Goal: Transaction & Acquisition: Purchase product/service

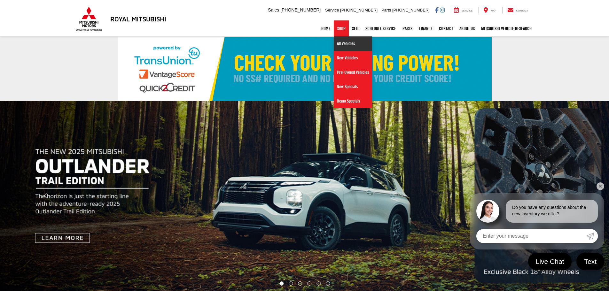
click at [343, 47] on link "All Vehicles" at bounding box center [353, 43] width 38 height 14
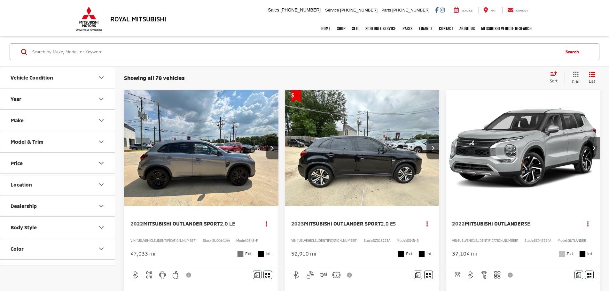
click at [555, 77] on div "Sort" at bounding box center [556, 77] width 18 height 13
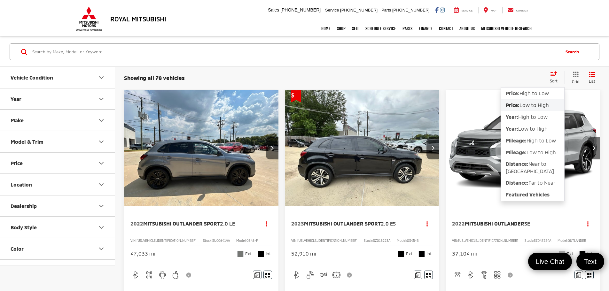
click at [525, 105] on span "Low to High" at bounding box center [534, 105] width 29 height 6
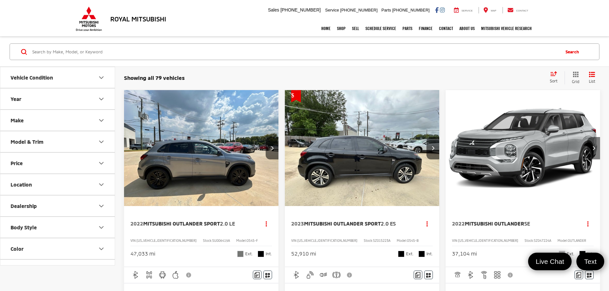
click at [588, 137] on button "Next image" at bounding box center [594, 148] width 13 height 22
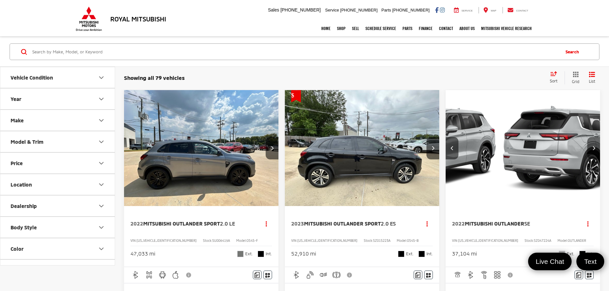
scroll to position [0, 115]
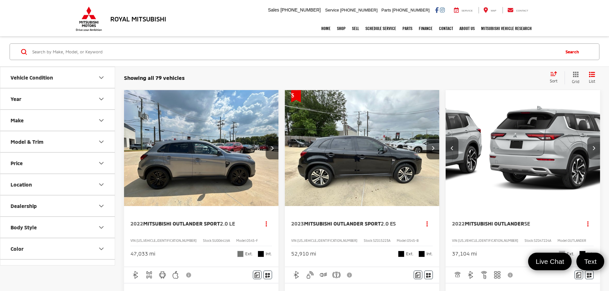
click at [588, 137] on button "Next image" at bounding box center [594, 148] width 13 height 22
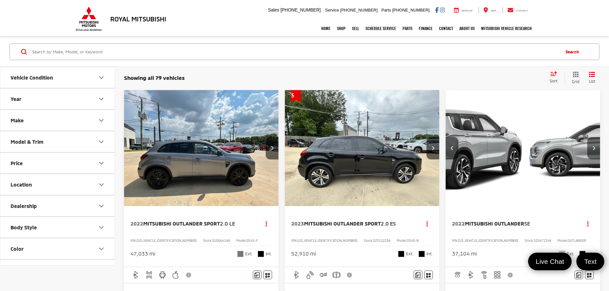
click at [588, 137] on button "Next image" at bounding box center [594, 148] width 13 height 22
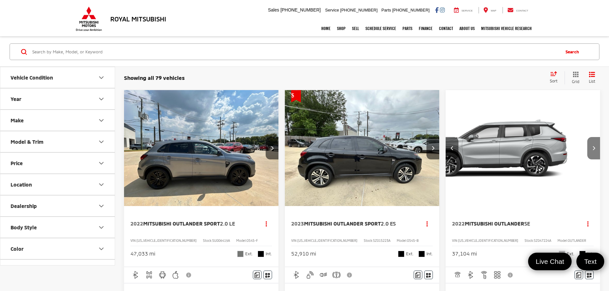
scroll to position [0, 346]
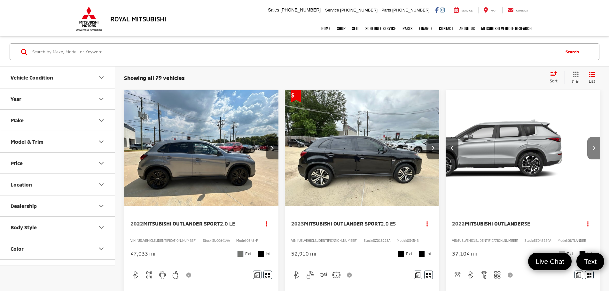
click at [588, 137] on button "Next image" at bounding box center [594, 148] width 13 height 22
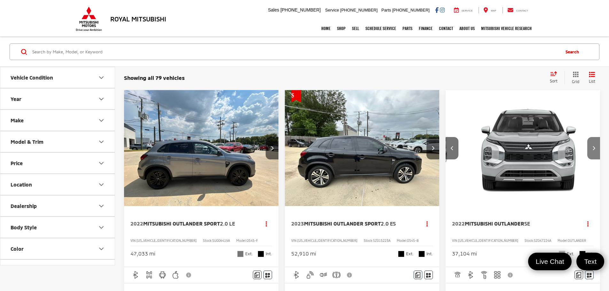
click at [588, 137] on button "Next image" at bounding box center [594, 148] width 13 height 22
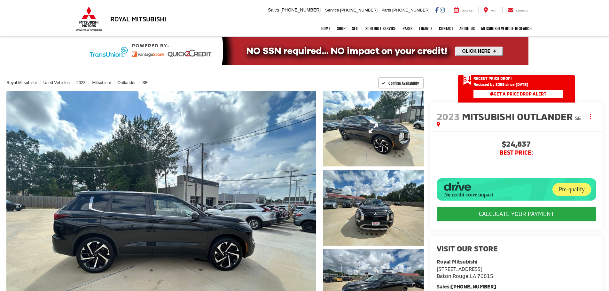
click at [366, 129] on link "Expand Photo 1" at bounding box center [373, 129] width 101 height 76
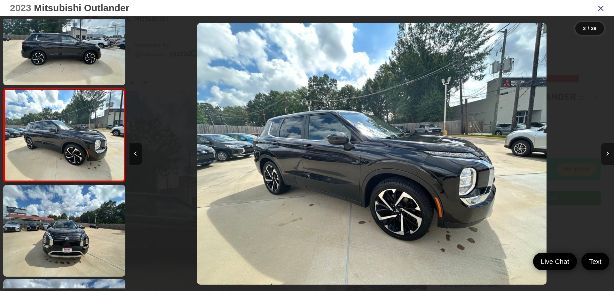
click at [602, 153] on button "Next image" at bounding box center [607, 154] width 13 height 22
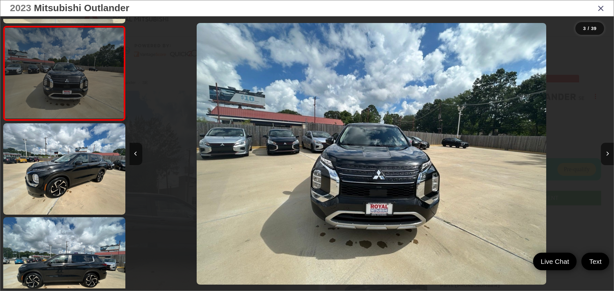
scroll to position [183, 0]
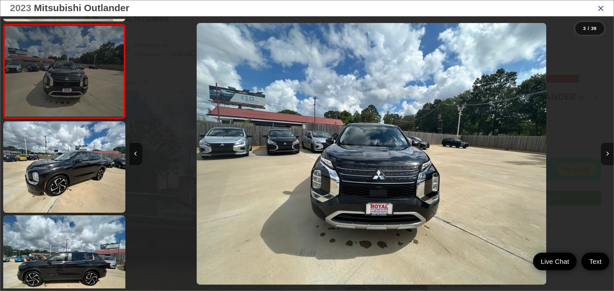
click at [61, 146] on link at bounding box center [64, 167] width 122 height 91
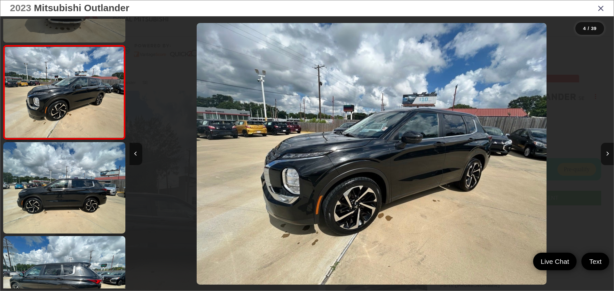
scroll to position [278, 0]
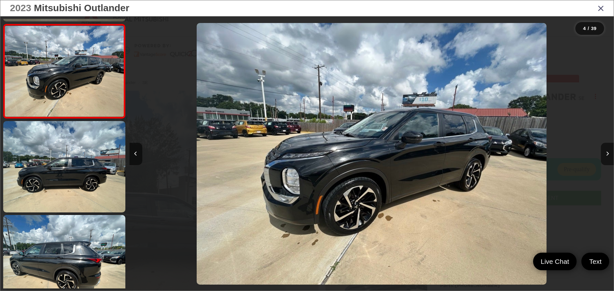
click at [61, 146] on link at bounding box center [64, 166] width 122 height 91
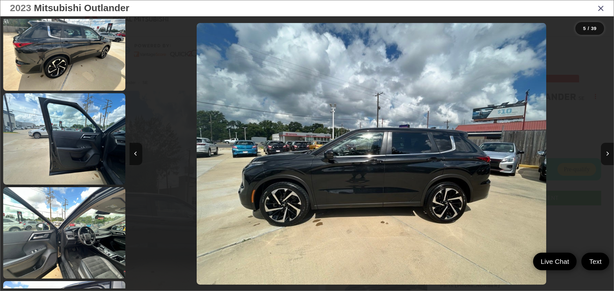
scroll to position [692, 0]
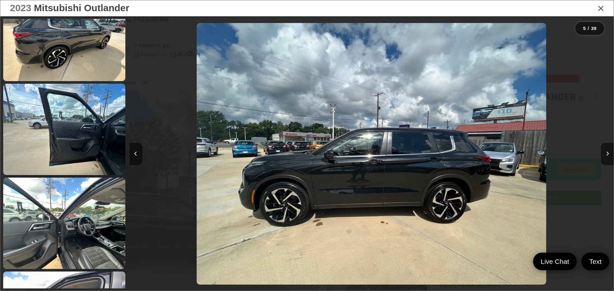
click at [61, 146] on link at bounding box center [64, 129] width 122 height 91
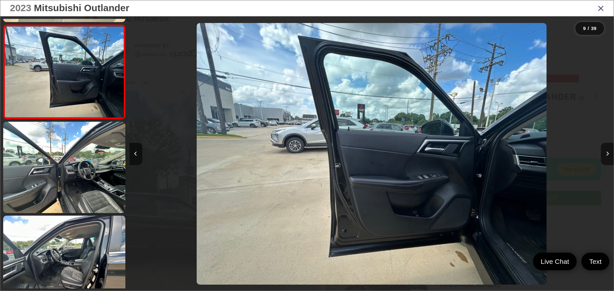
scroll to position [748, 0]
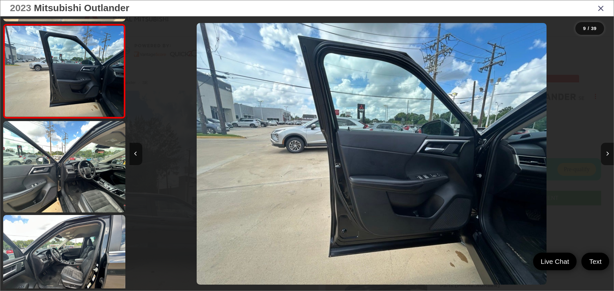
click at [61, 146] on link at bounding box center [64, 166] width 122 height 91
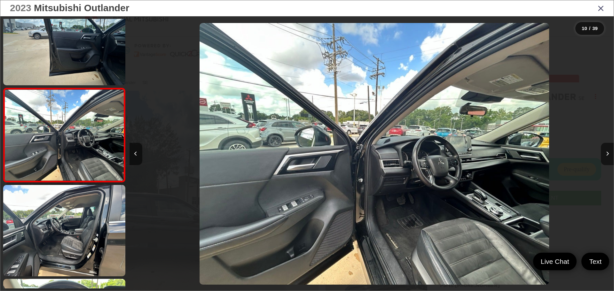
scroll to position [0, 4361]
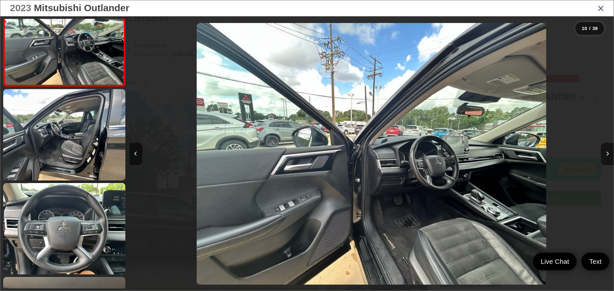
click at [61, 146] on link at bounding box center [64, 134] width 122 height 91
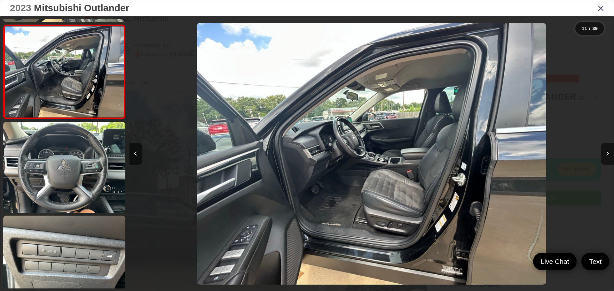
scroll to position [936, 0]
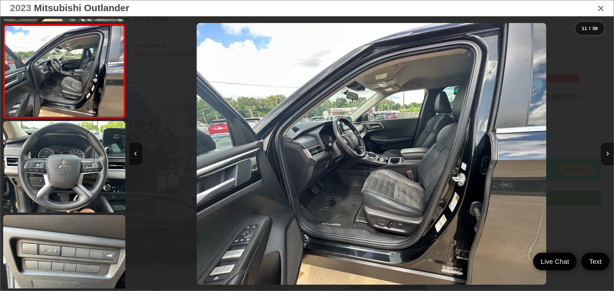
click at [61, 146] on link at bounding box center [64, 166] width 122 height 91
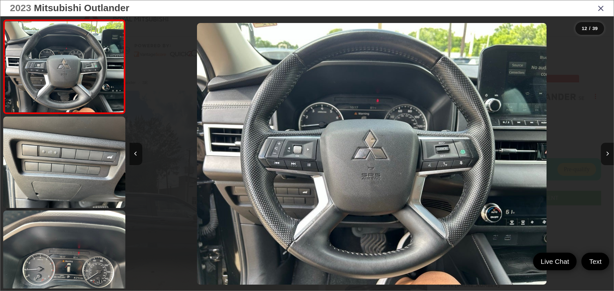
scroll to position [1062, 0]
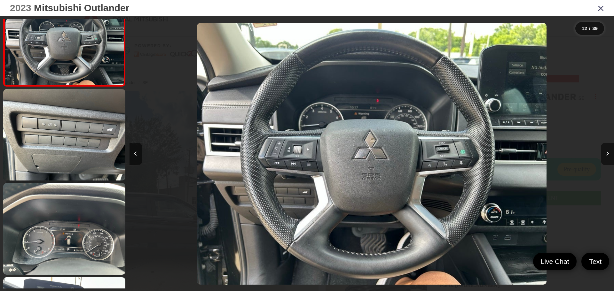
click at [61, 146] on link at bounding box center [64, 134] width 122 height 91
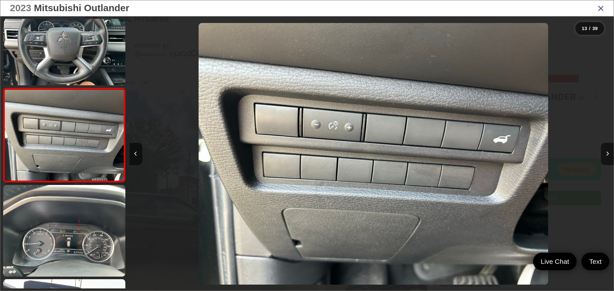
scroll to position [0, 0]
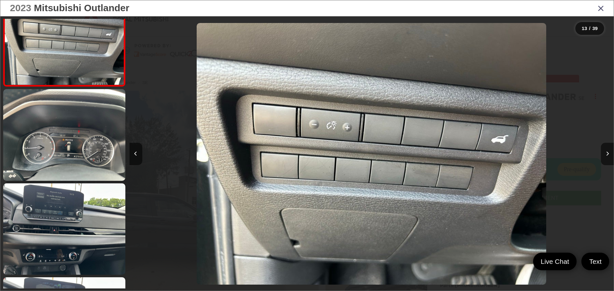
click at [61, 146] on link at bounding box center [64, 134] width 122 height 91
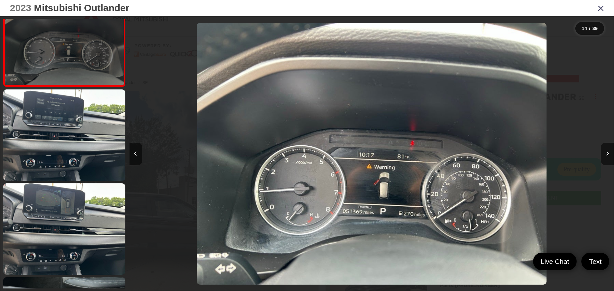
click at [55, 142] on link at bounding box center [64, 135] width 122 height 91
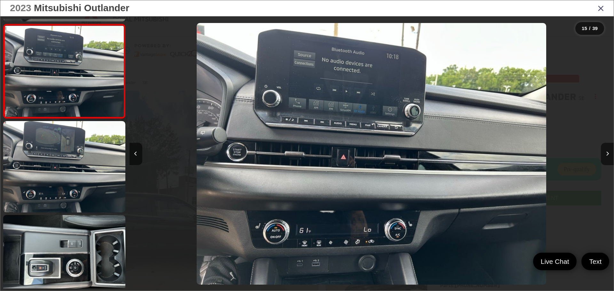
click at [55, 142] on link at bounding box center [64, 166] width 122 height 91
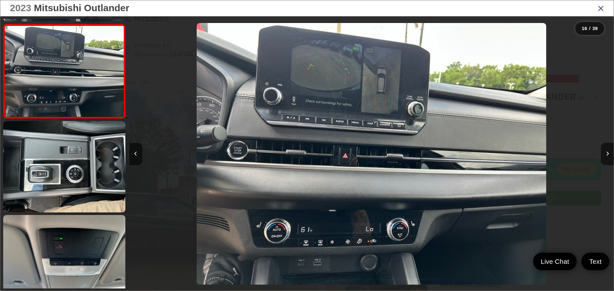
click at [55, 142] on link at bounding box center [64, 166] width 122 height 91
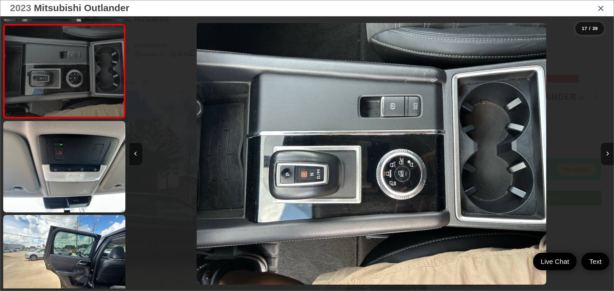
click at [59, 149] on link at bounding box center [64, 166] width 122 height 91
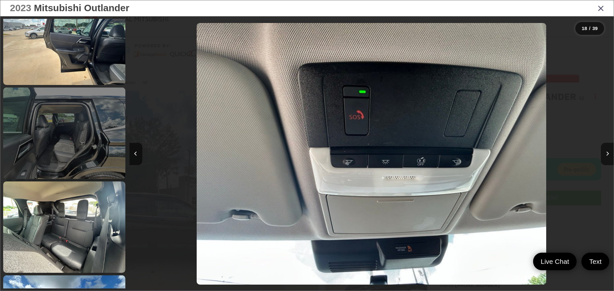
click at [59, 150] on link at bounding box center [64, 133] width 122 height 91
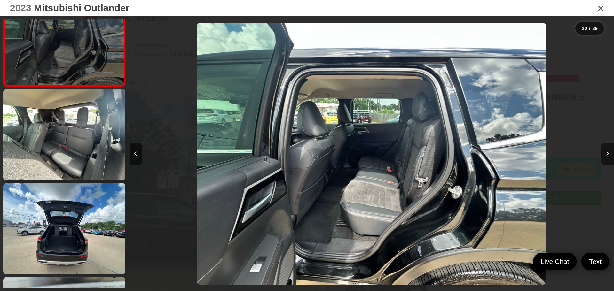
click at [59, 150] on link at bounding box center [64, 134] width 122 height 91
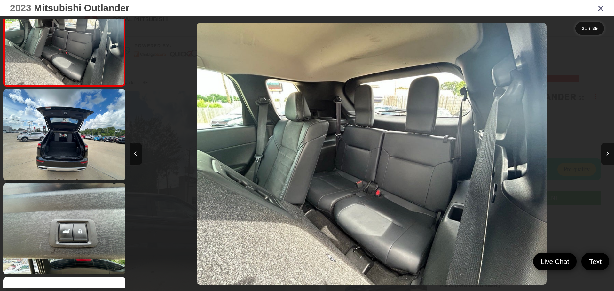
click at [59, 150] on link at bounding box center [64, 134] width 122 height 91
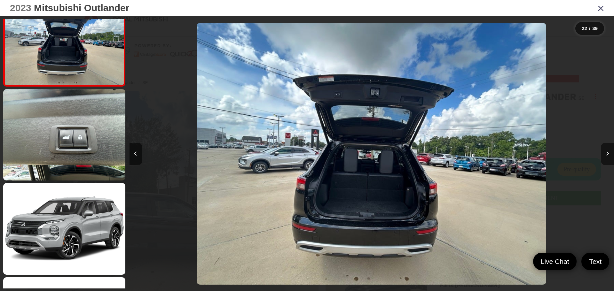
click at [59, 150] on link at bounding box center [64, 134] width 122 height 91
